Goal: Find specific page/section: Find specific page/section

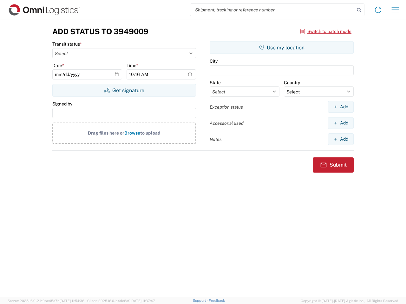
click at [272, 10] on input "search" at bounding box center [272, 10] width 164 height 12
click at [359, 10] on icon at bounding box center [358, 10] width 9 height 9
click at [378, 10] on icon at bounding box center [378, 10] width 10 height 10
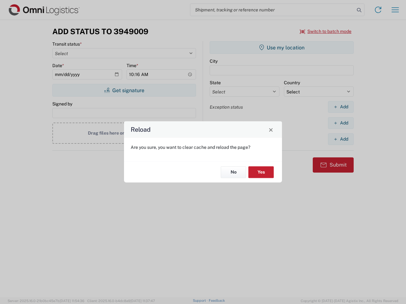
click at [395, 10] on div "Reload Are you sure, you want to clear cache and reload the page? No Yes" at bounding box center [203, 152] width 406 height 304
click at [325, 31] on div "Reload Are you sure, you want to clear cache and reload the page? No Yes" at bounding box center [203, 152] width 406 height 304
click at [124, 90] on div "Reload Are you sure, you want to clear cache and reload the page? No Yes" at bounding box center [203, 152] width 406 height 304
click at [281, 48] on div "Reload Are you sure, you want to clear cache and reload the page? No Yes" at bounding box center [203, 152] width 406 height 304
click at [340, 107] on div "Reload Are you sure, you want to clear cache and reload the page? No Yes" at bounding box center [203, 152] width 406 height 304
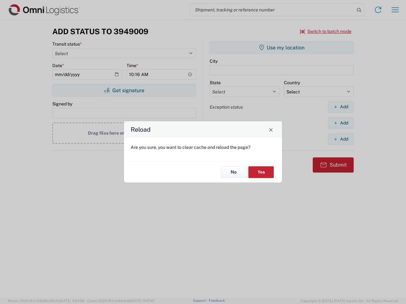
click at [340, 123] on div "Reload Are you sure, you want to clear cache and reload the page? No Yes" at bounding box center [203, 152] width 406 height 304
click at [340, 139] on div "Reload Are you sure, you want to clear cache and reload the page? No Yes" at bounding box center [203, 152] width 406 height 304
